Goal: Information Seeking & Learning: Learn about a topic

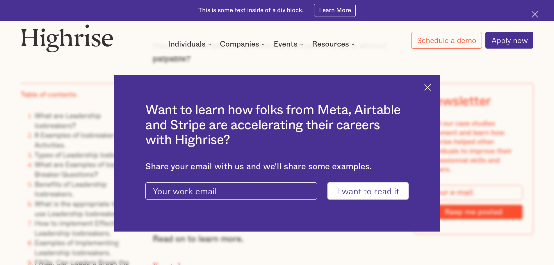
scroll to position [552, 0]
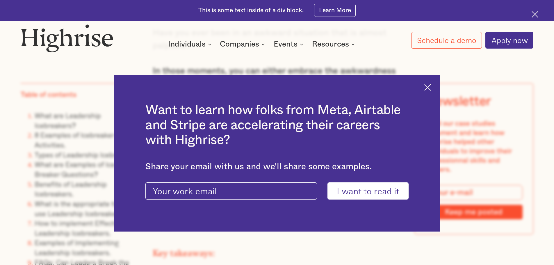
click at [429, 87] on img at bounding box center [427, 87] width 7 height 7
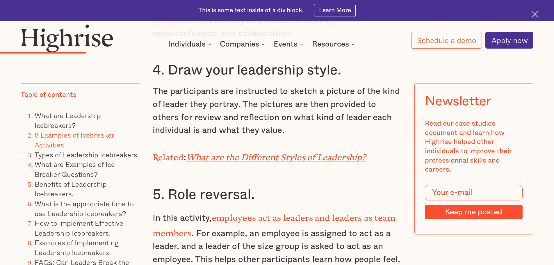
scroll to position [2063, 0]
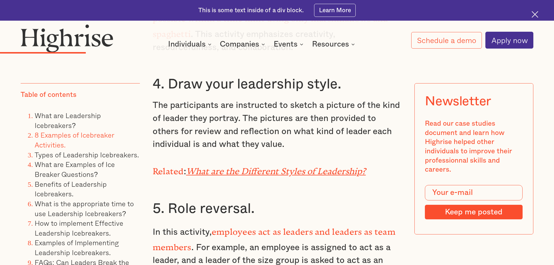
click at [260, 168] on em "What are the Different Styles of Leadership?" at bounding box center [276, 169] width 180 height 6
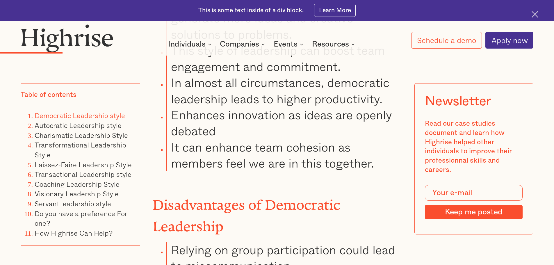
scroll to position [1424, 0]
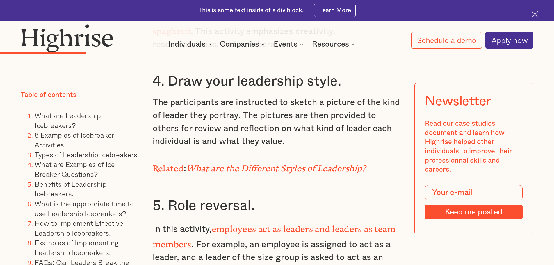
scroll to position [2074, 0]
